Goal: Book appointment/travel/reservation

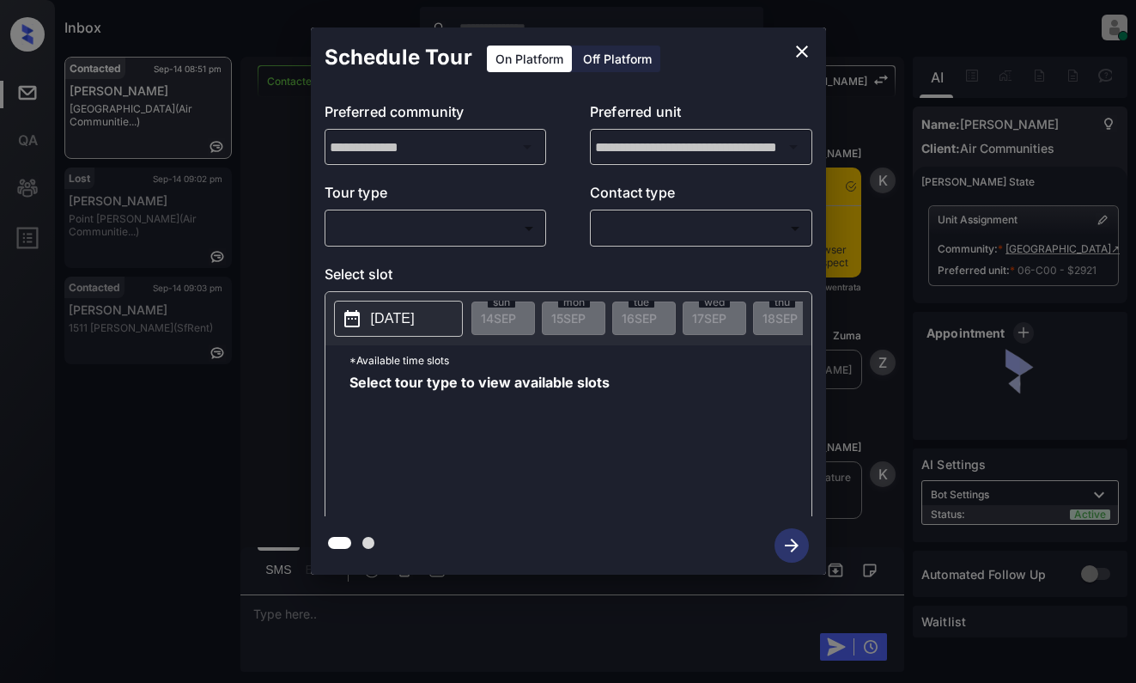
scroll to position [2005, 0]
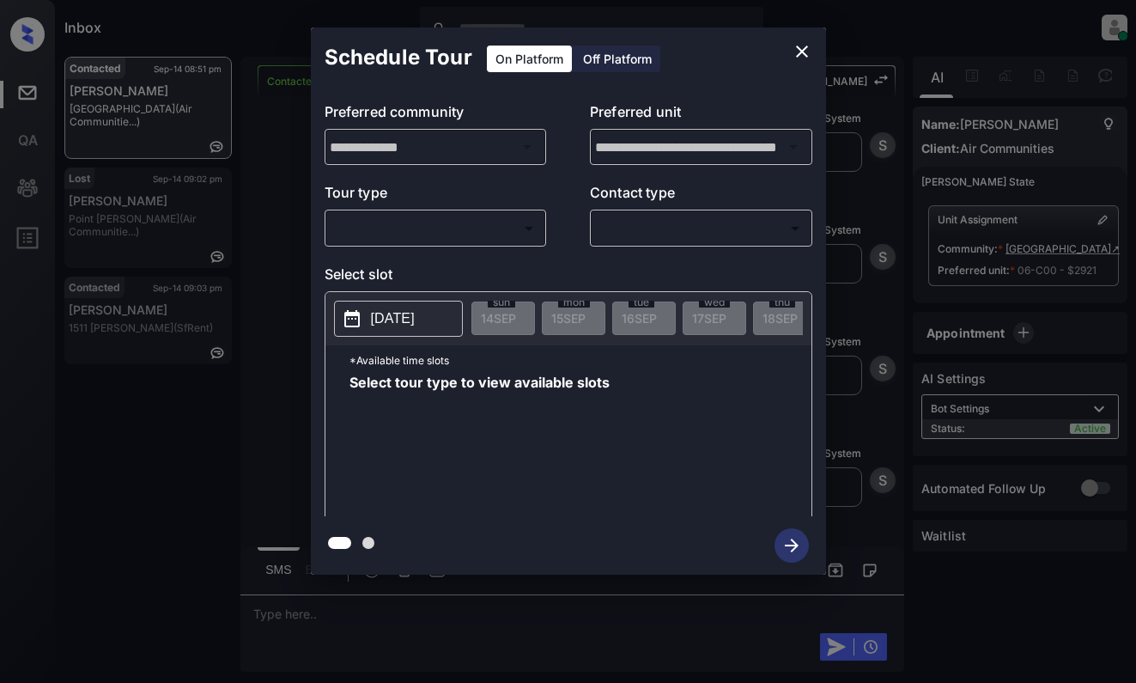
click at [511, 220] on body "Inbox Dominic Ceralde Online Set yourself offline Set yourself on break Profile…" at bounding box center [568, 341] width 1136 height 683
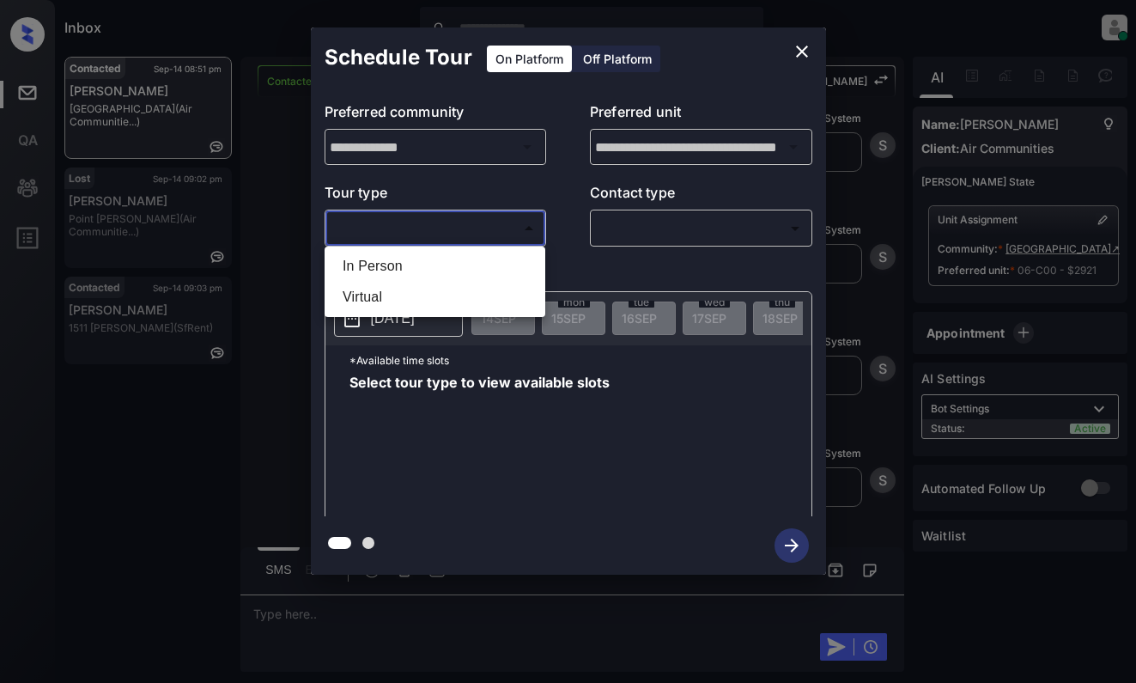
click at [797, 59] on div at bounding box center [568, 341] width 1136 height 683
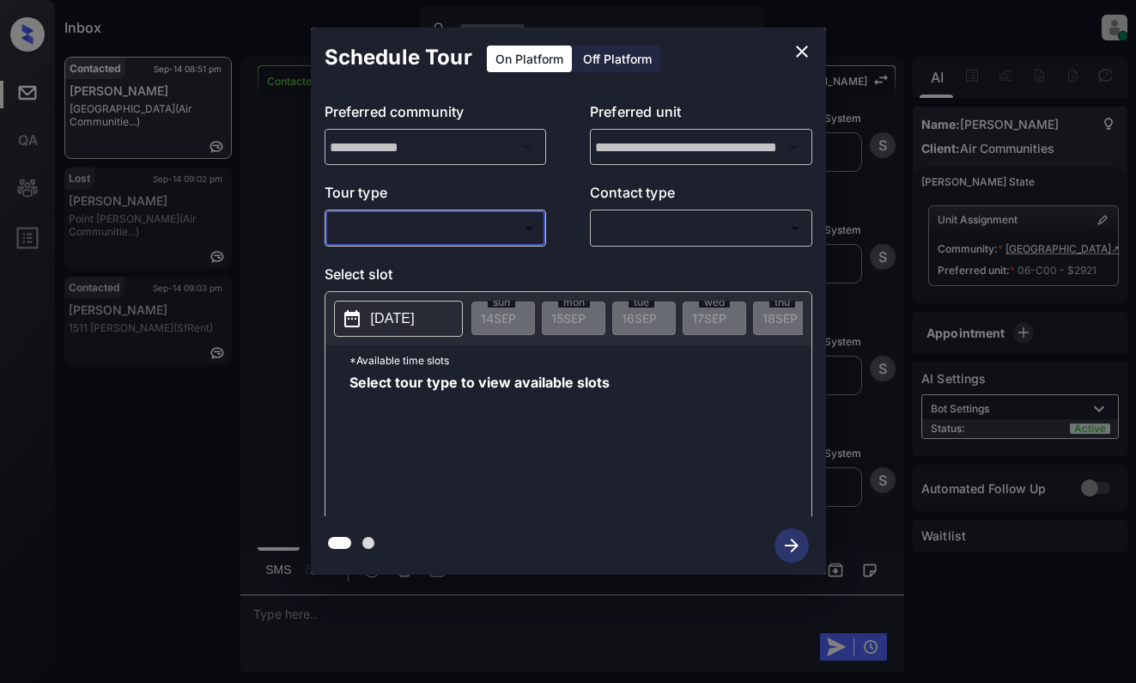
click at [798, 58] on icon "close" at bounding box center [802, 51] width 21 height 21
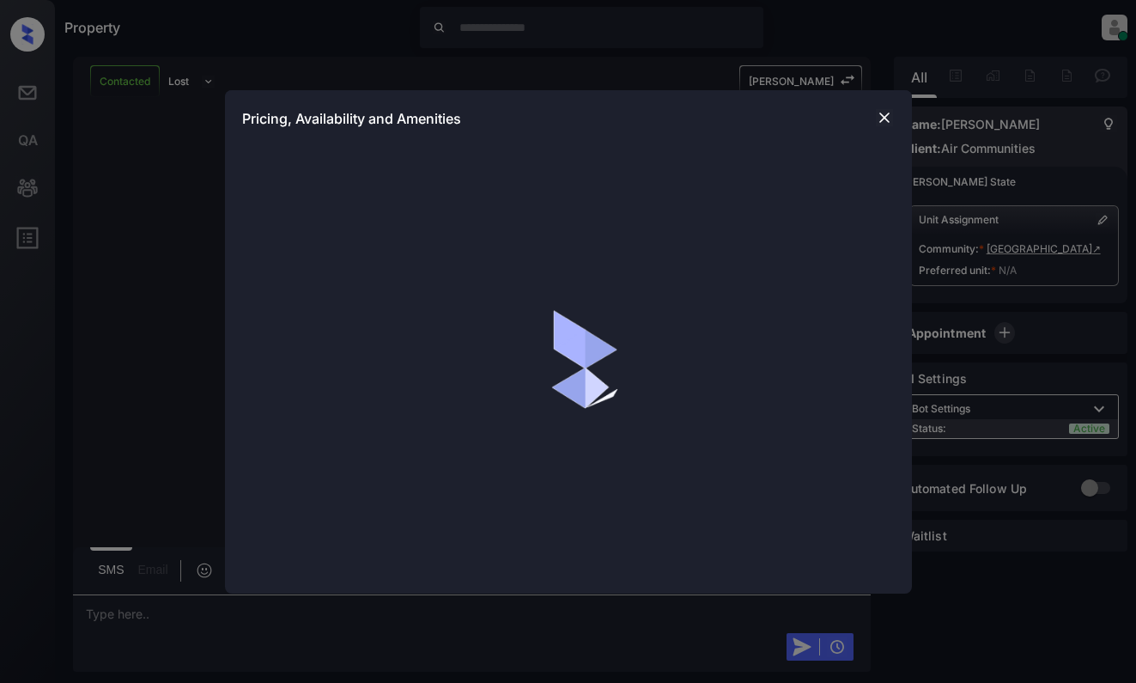
scroll to position [4858, 0]
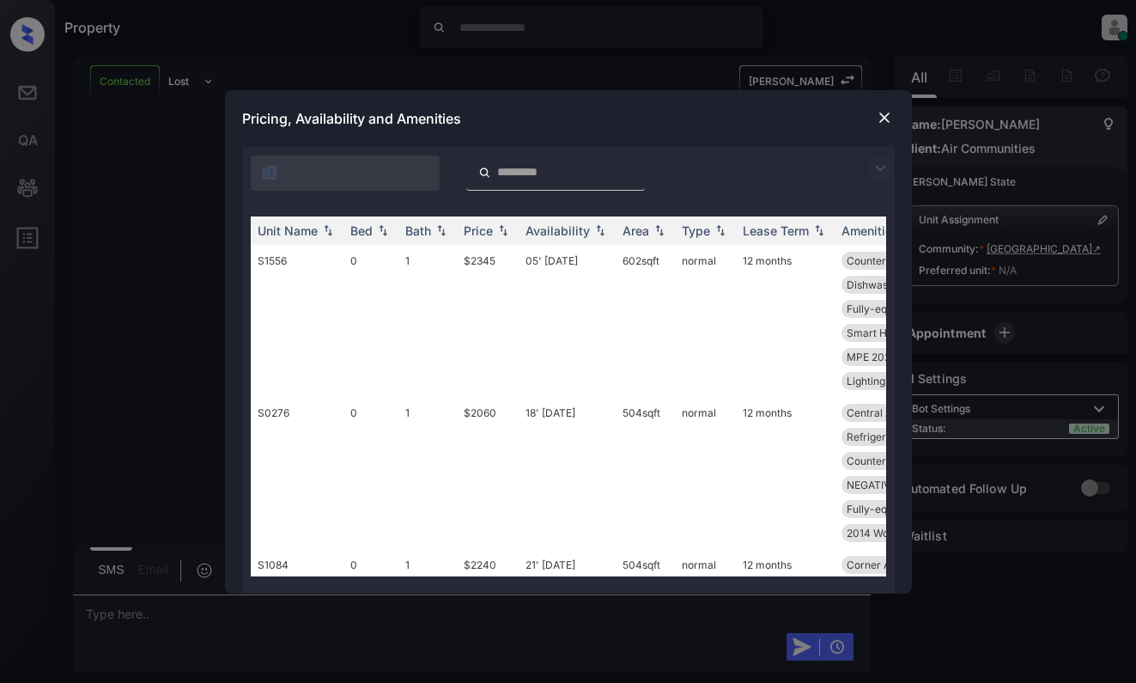
click at [891, 173] on div at bounding box center [884, 168] width 21 height 21
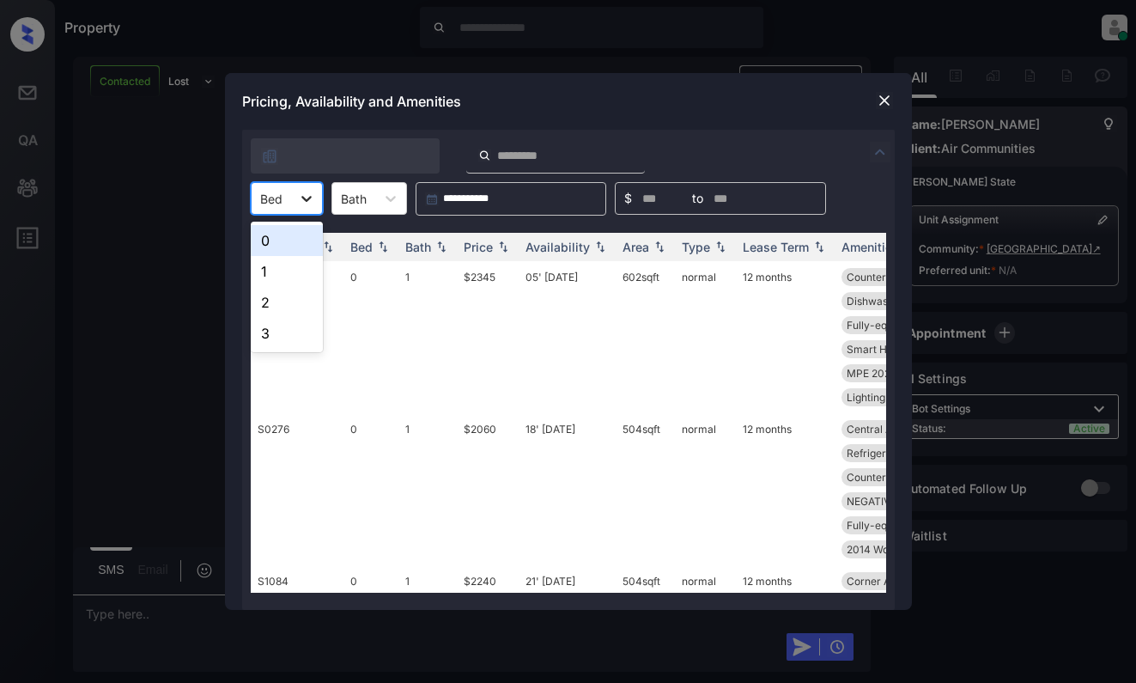
click at [292, 200] on div at bounding box center [306, 198] width 31 height 31
click at [287, 302] on div "2" at bounding box center [287, 302] width 72 height 31
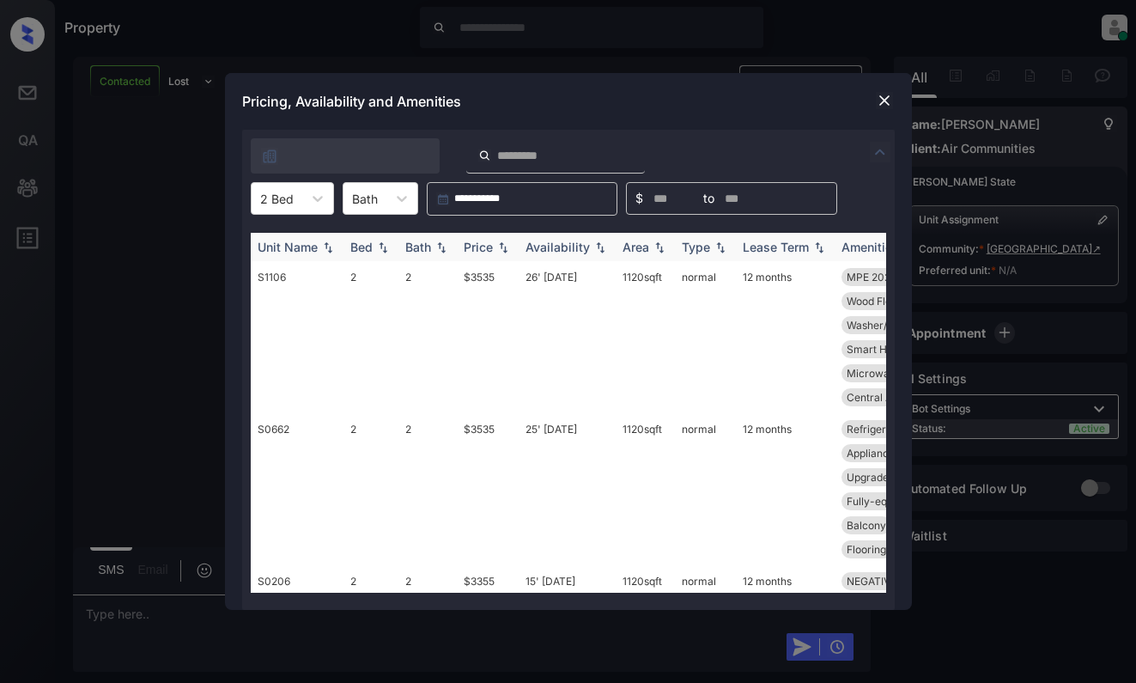
click at [493, 249] on div "Price" at bounding box center [478, 247] width 29 height 15
drag, startPoint x: 493, startPoint y: 249, endPoint x: 697, endPoint y: 297, distance: 209.9
click at [493, 249] on div "Price" at bounding box center [478, 247] width 29 height 15
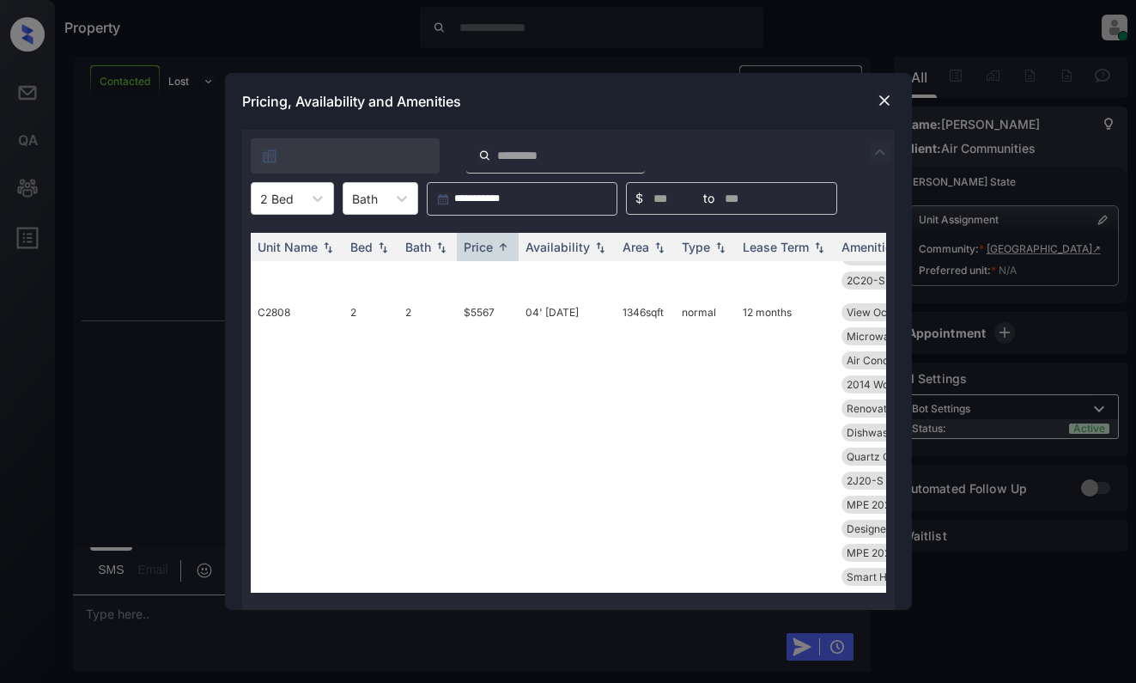
scroll to position [5082, 0]
click at [877, 106] on img at bounding box center [884, 100] width 17 height 17
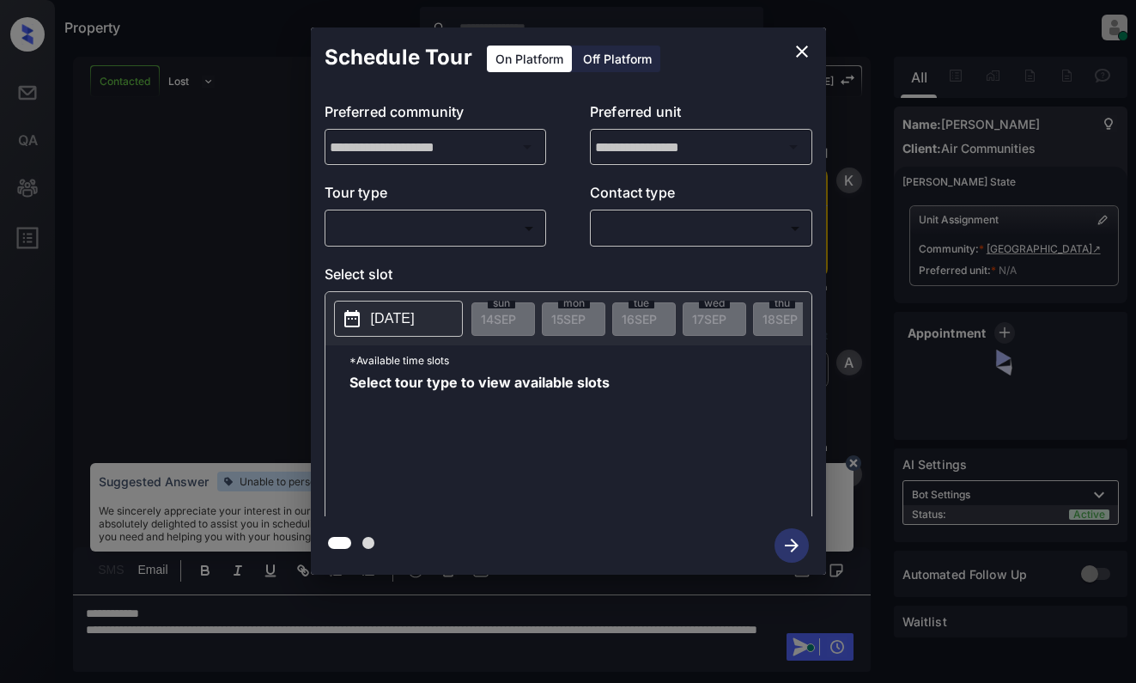
scroll to position [3107, 0]
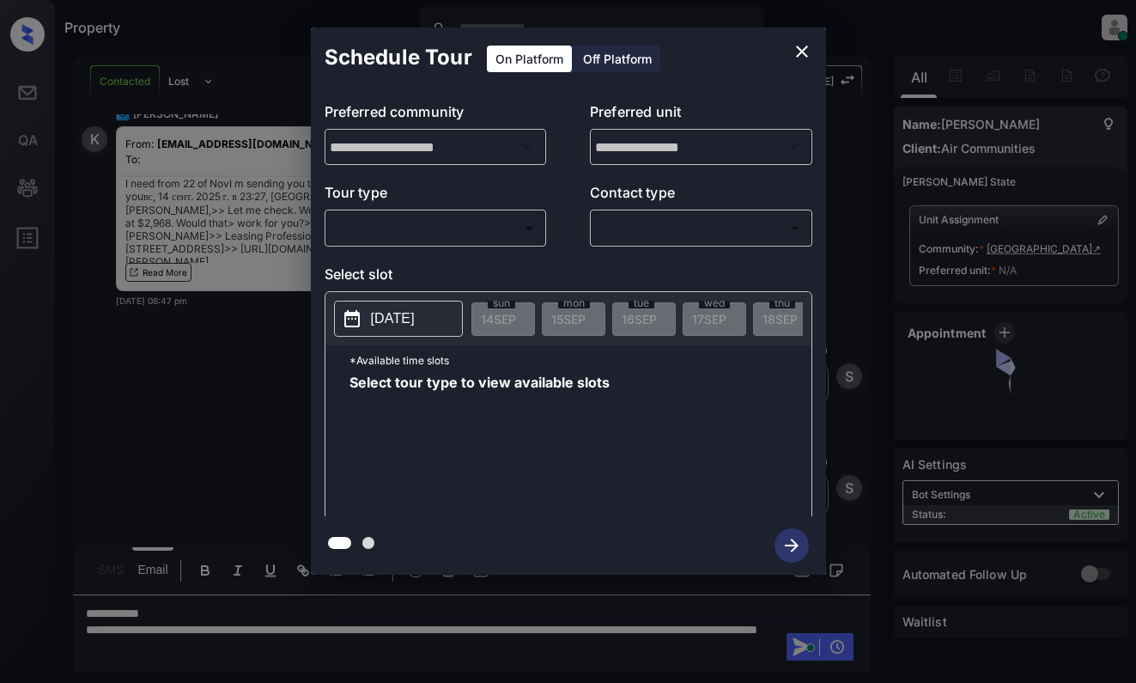
click at [409, 220] on body "Property [PERSON_NAME] Online Set yourself offline Set yourself on break Profil…" at bounding box center [568, 341] width 1136 height 683
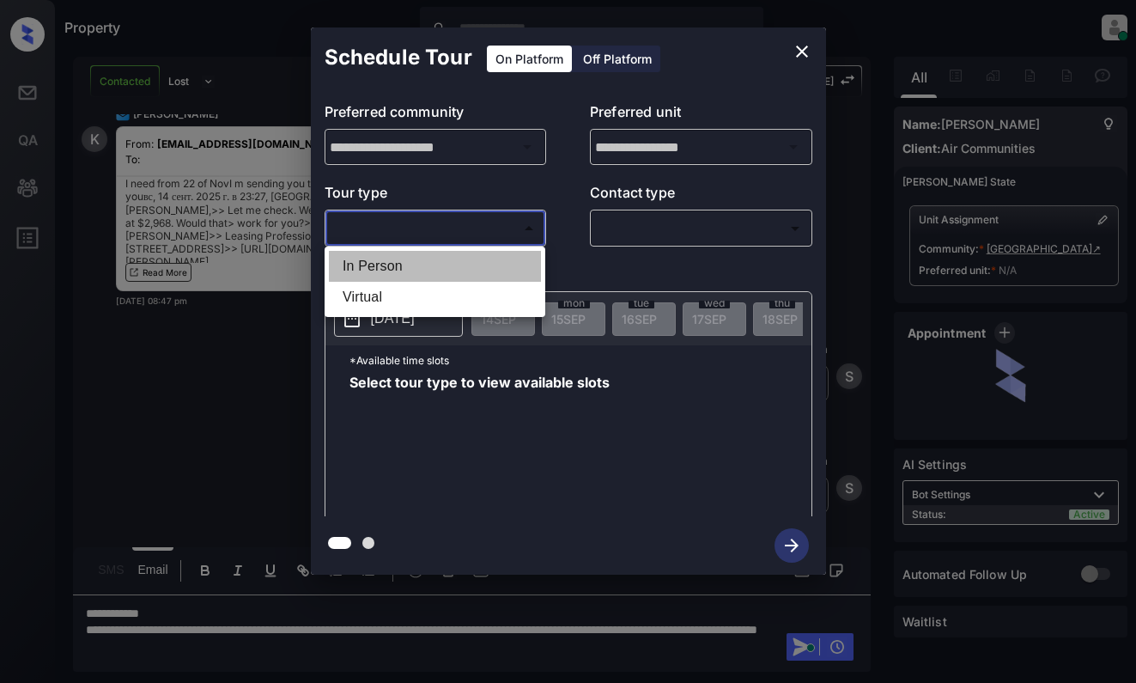
click at [427, 263] on li "In Person" at bounding box center [435, 266] width 212 height 31
type input "********"
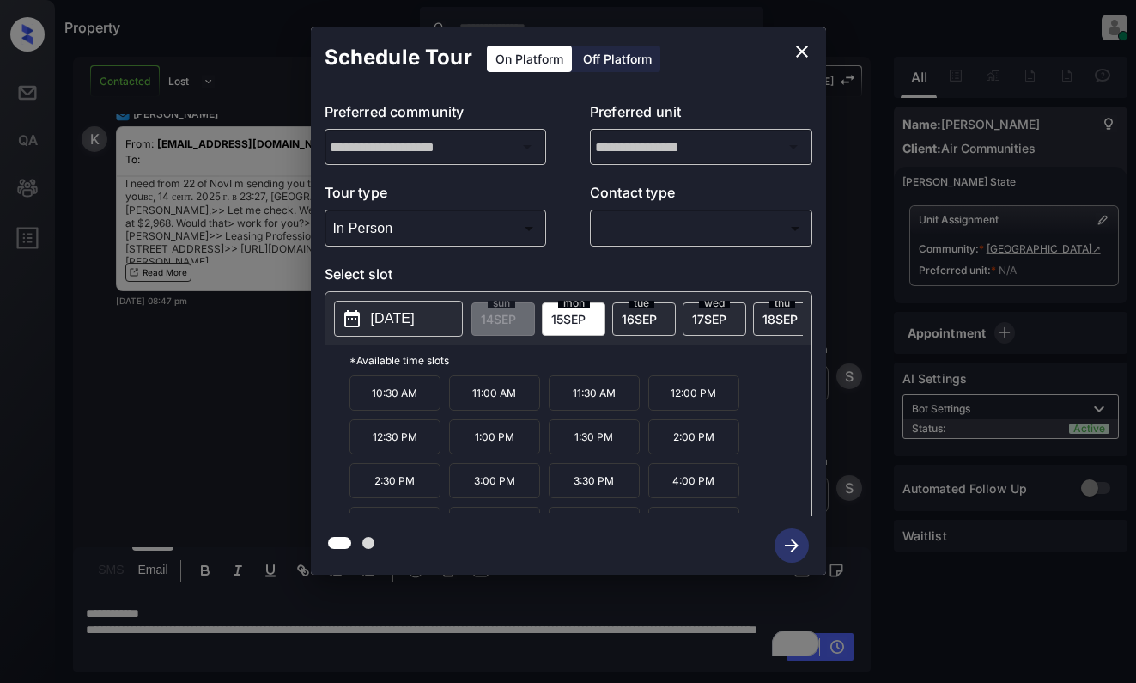
click at [417, 302] on button "[DATE]" at bounding box center [398, 318] width 129 height 36
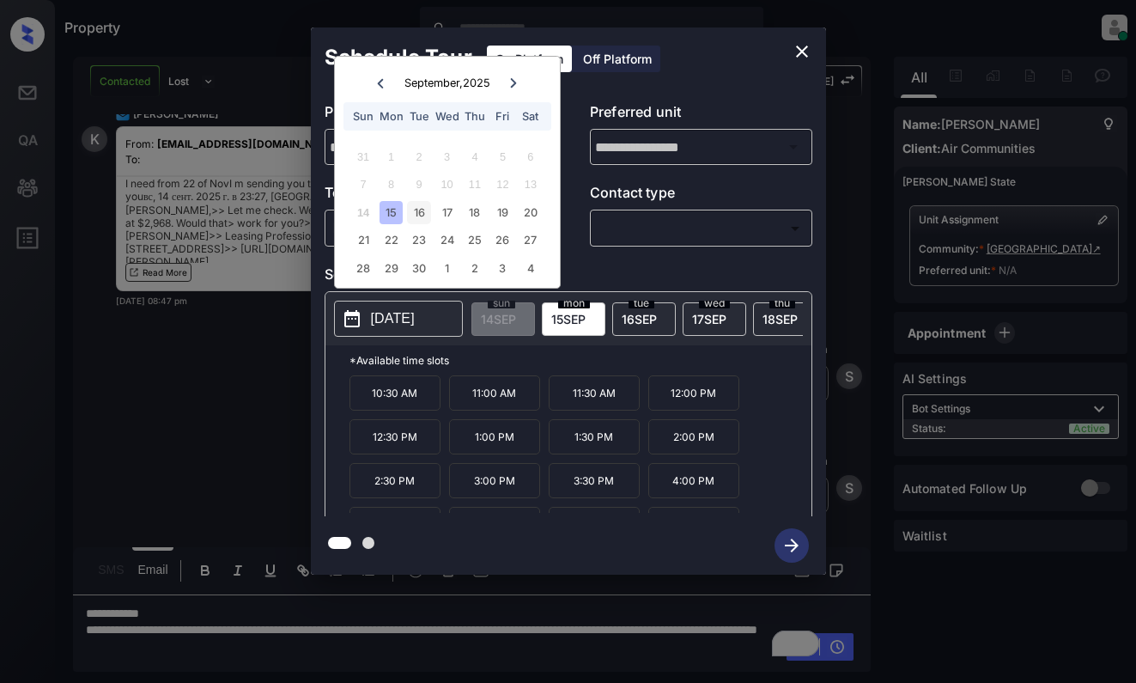
click at [423, 206] on div "16" at bounding box center [418, 212] width 23 height 23
click at [794, 51] on icon "close" at bounding box center [802, 51] width 21 height 21
